Goal: Transaction & Acquisition: Purchase product/service

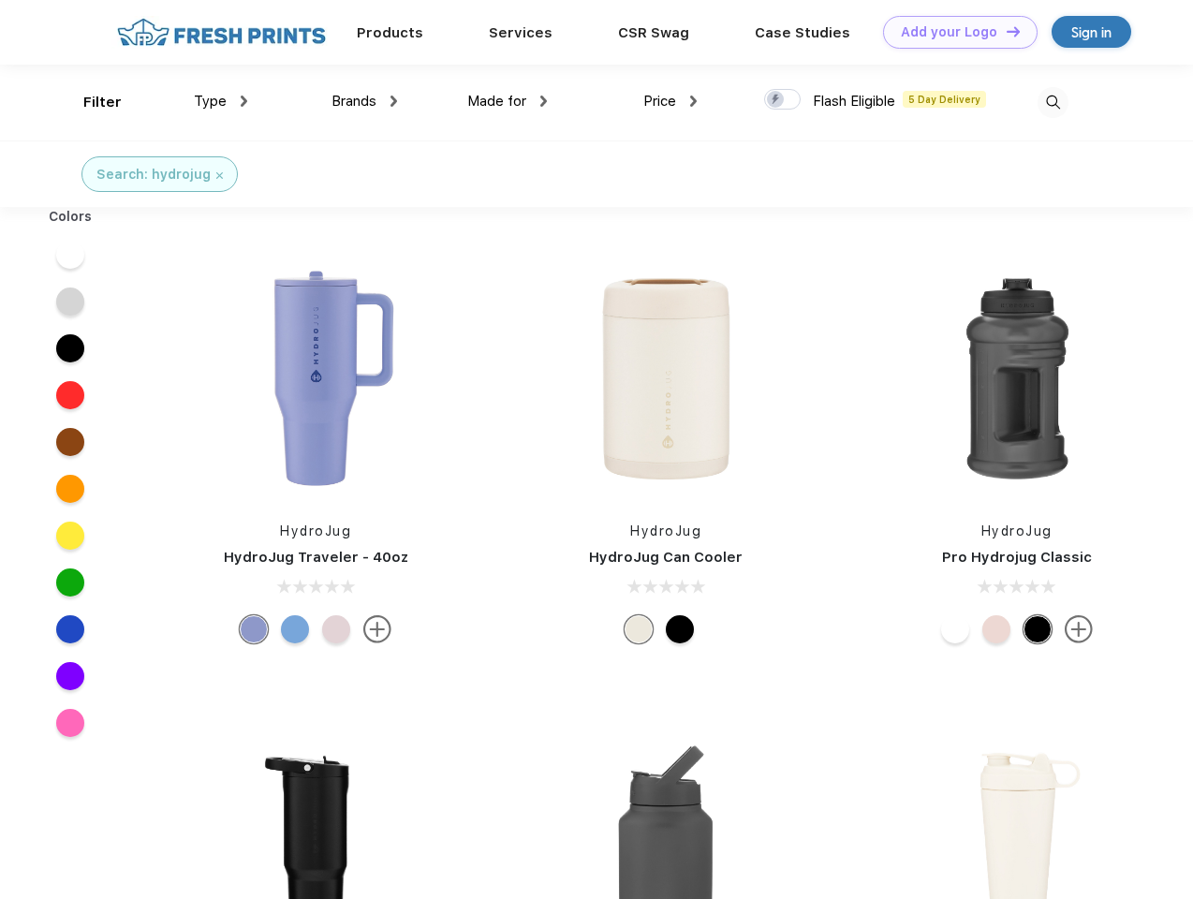
click at [954, 32] on link "Add your Logo Design Tool" at bounding box center [960, 32] width 155 height 33
click at [0, 0] on div "Design Tool" at bounding box center [0, 0] width 0 height 0
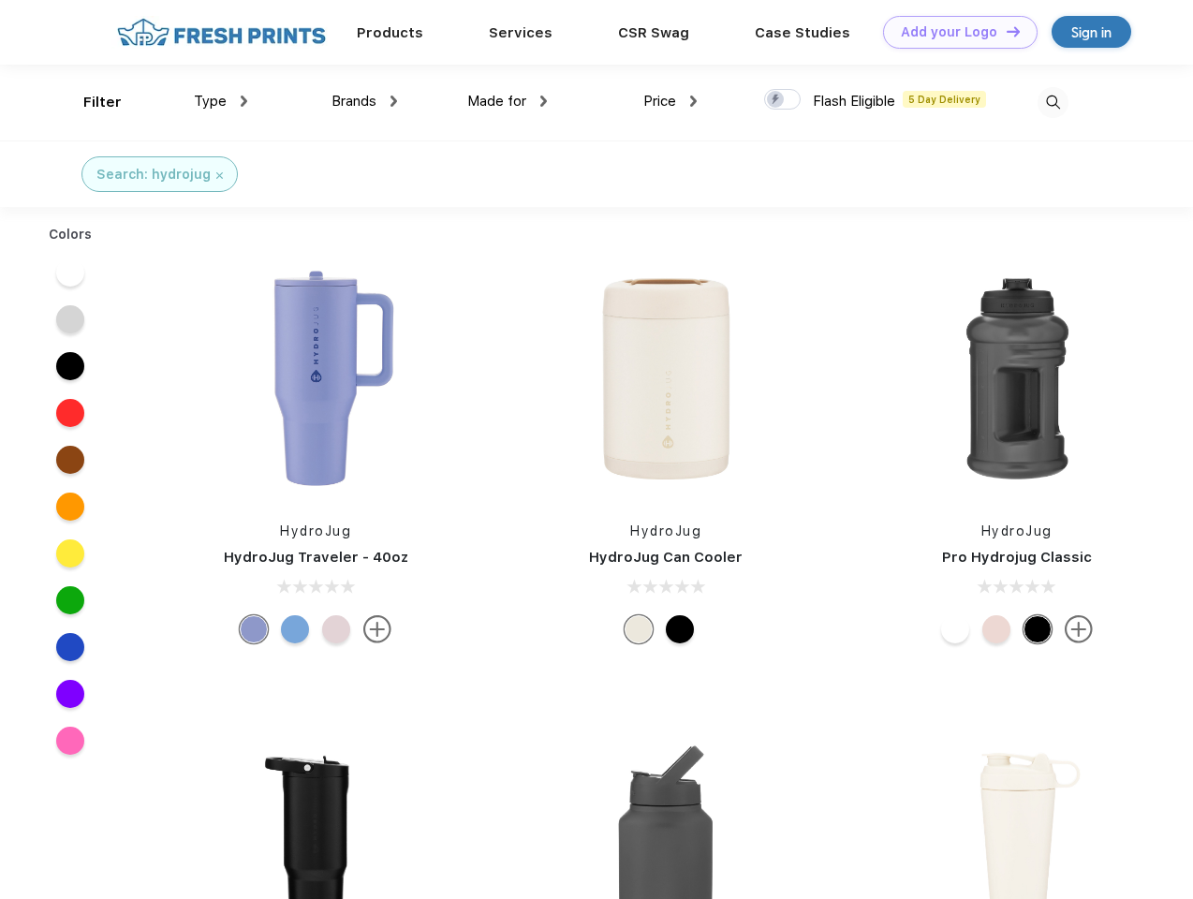
click at [1005, 31] on link "Add your Logo Design Tool" at bounding box center [960, 32] width 155 height 33
click at [90, 102] on div "Filter" at bounding box center [102, 103] width 38 height 22
click at [221, 101] on span "Type" at bounding box center [210, 101] width 33 height 17
click at [364, 101] on span "Brands" at bounding box center [354, 101] width 45 height 17
click at [508, 101] on span "Made for" at bounding box center [496, 101] width 59 height 17
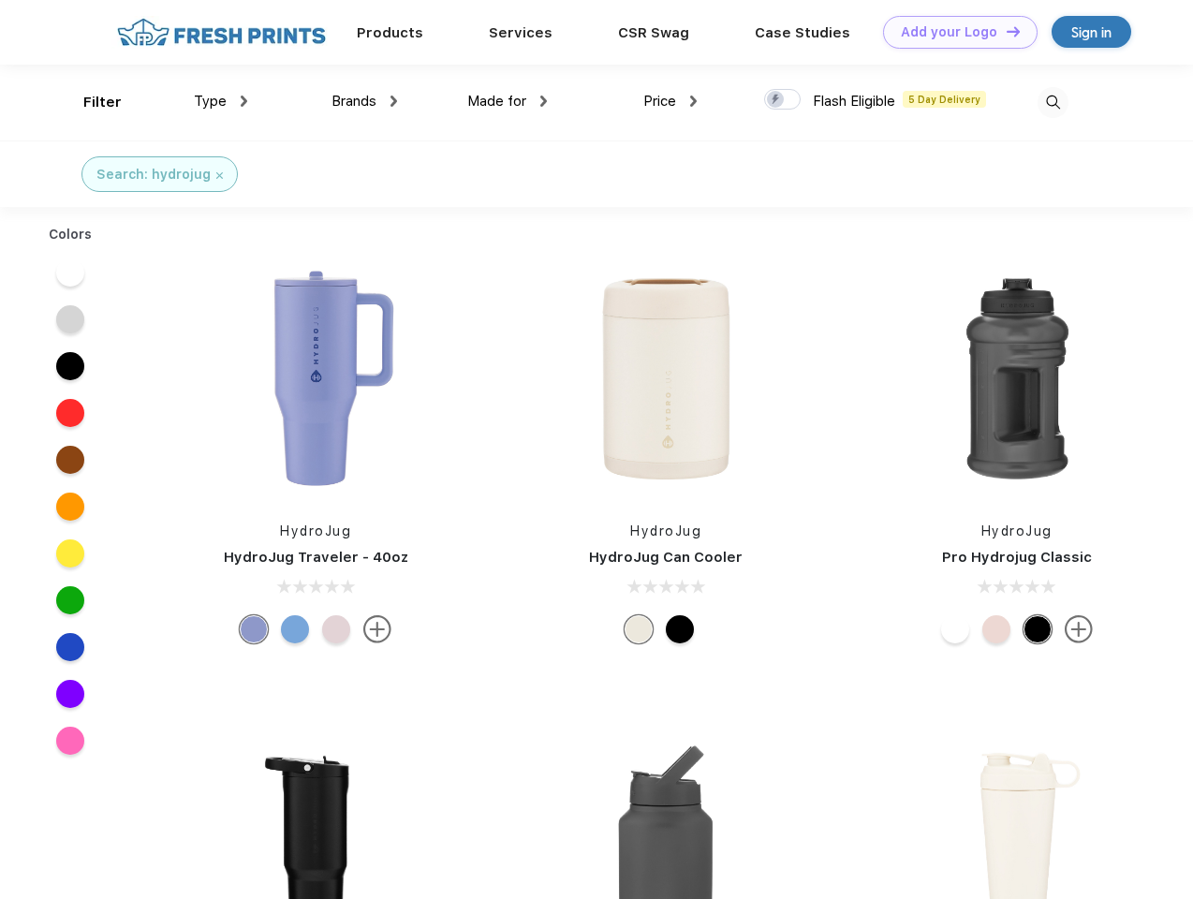
click at [671, 101] on span "Price" at bounding box center [660, 101] width 33 height 17
click at [783, 100] on div at bounding box center [782, 99] width 37 height 21
click at [777, 100] on input "checkbox" at bounding box center [770, 94] width 12 height 12
click at [1053, 102] on img at bounding box center [1053, 102] width 31 height 31
